Goal: Task Accomplishment & Management: Manage account settings

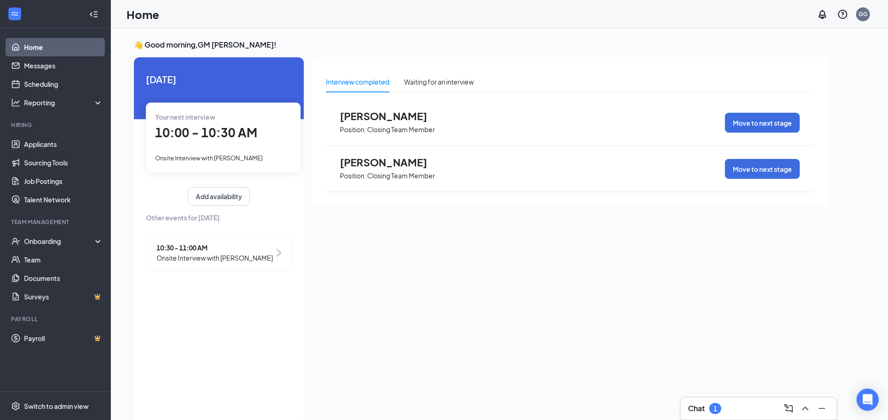
click at [381, 122] on span "Position: Closing Team Member" at bounding box center [391, 129] width 102 height 14
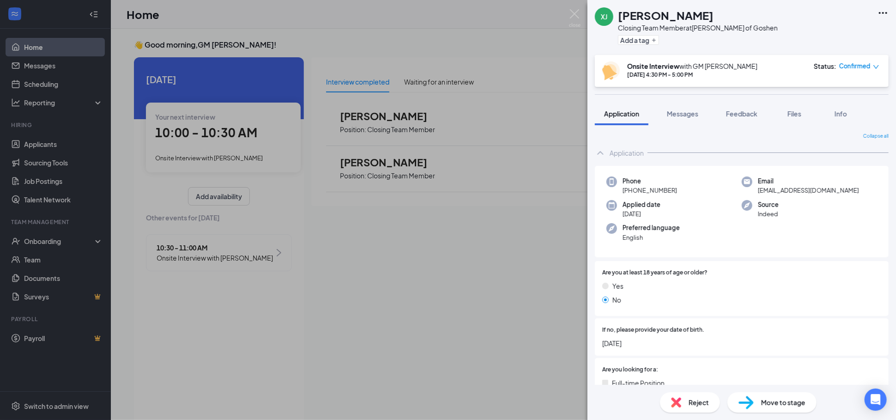
click at [488, 287] on div "XJ [PERSON_NAME] Closing Team Member at [PERSON_NAME] of Goshen Add a tag Onsit…" at bounding box center [448, 210] width 896 height 420
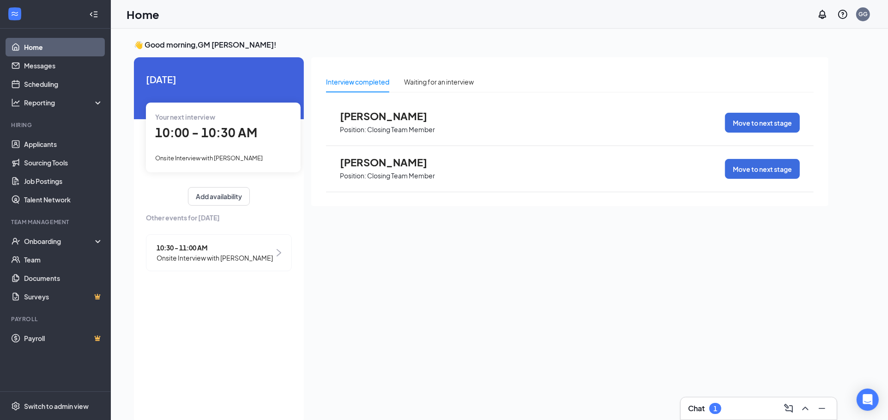
click at [371, 168] on span "Position: Closing Team Member" at bounding box center [391, 175] width 102 height 14
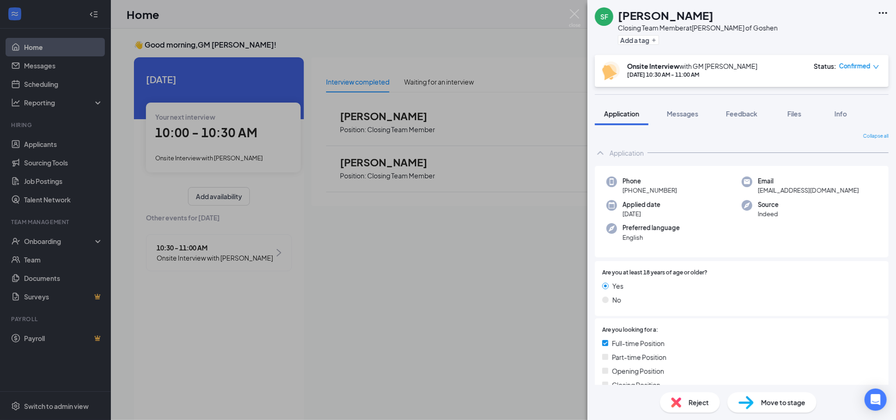
click at [793, 399] on span "Move to stage" at bounding box center [783, 402] width 44 height 10
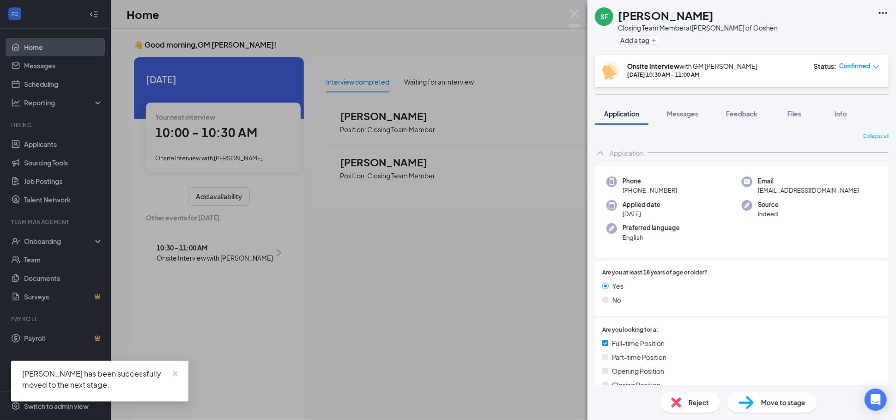
click at [172, 316] on div "SF [PERSON_NAME] Closing Team Member at [PERSON_NAME] of Goshen Add a tag Onsit…" at bounding box center [448, 210] width 896 height 420
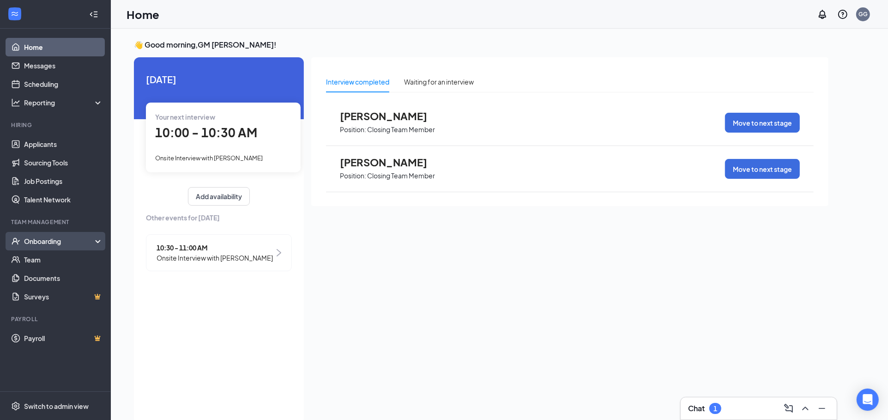
click at [49, 243] on div "Onboarding" at bounding box center [59, 240] width 71 height 9
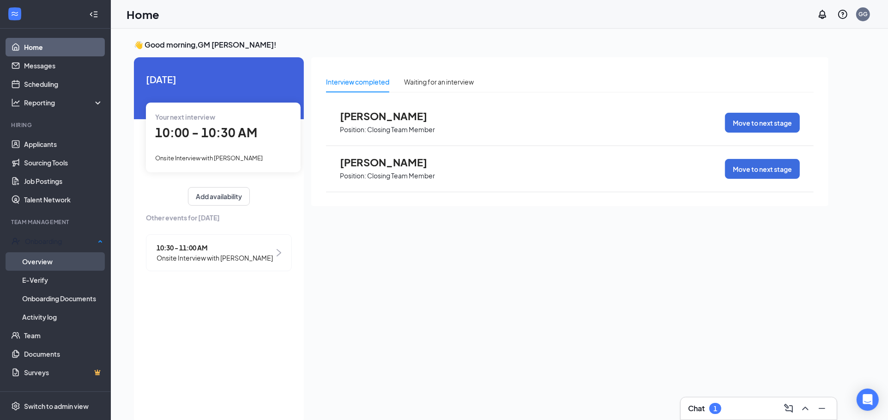
click at [48, 257] on link "Overview" at bounding box center [62, 261] width 81 height 18
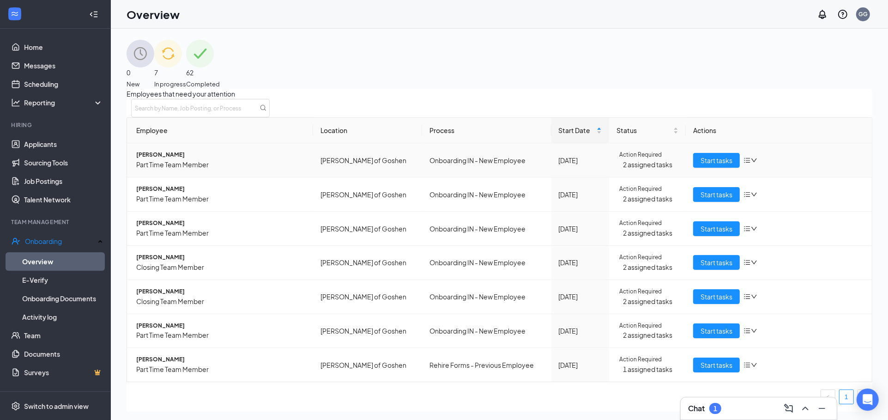
scroll to position [4, 0]
click at [182, 58] on img at bounding box center [168, 54] width 28 height 28
click at [154, 74] on div "0 New" at bounding box center [141, 64] width 28 height 49
